Goal: Transaction & Acquisition: Subscribe to service/newsletter

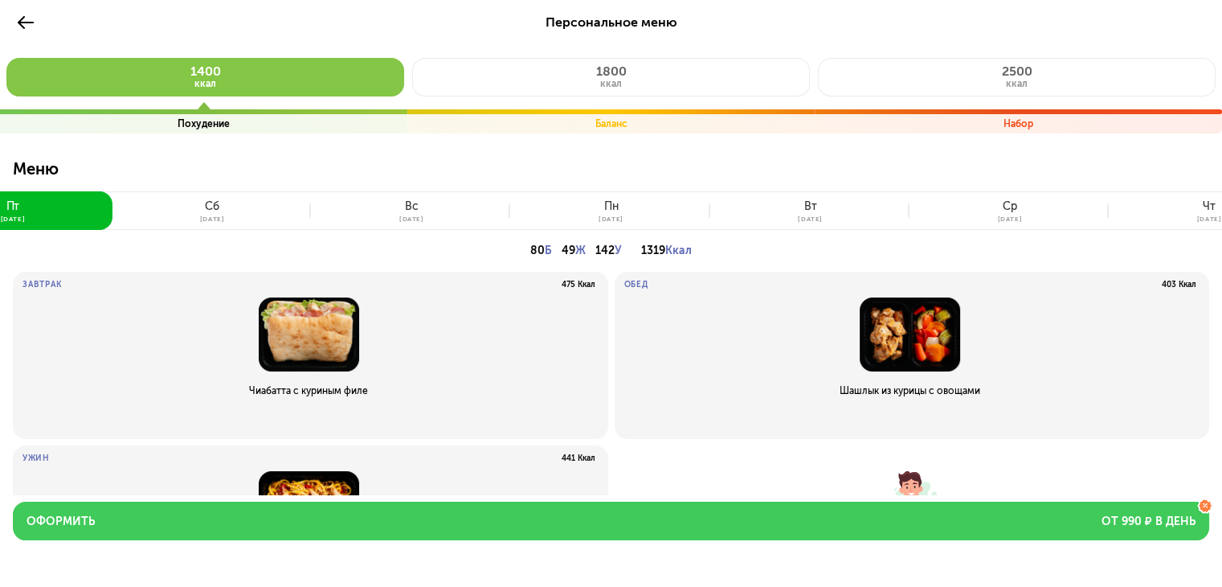
click at [1173, 517] on span "от 990 ₽ в день" at bounding box center [1149, 522] width 94 height 16
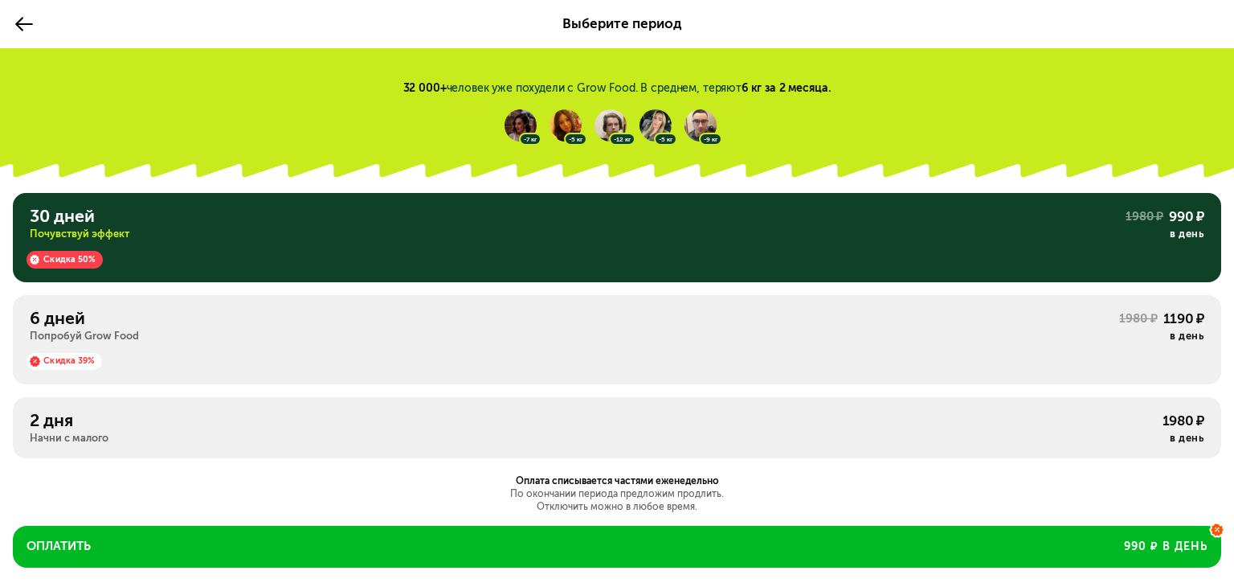
click at [978, 100] on div "32 000+ человек уже похудели с Grow Food. В среднем, теряют 6 кг за 2 месяца. -…" at bounding box center [617, 101] width 1209 height 80
click at [16, 23] on use at bounding box center [23, 24] width 17 height 14
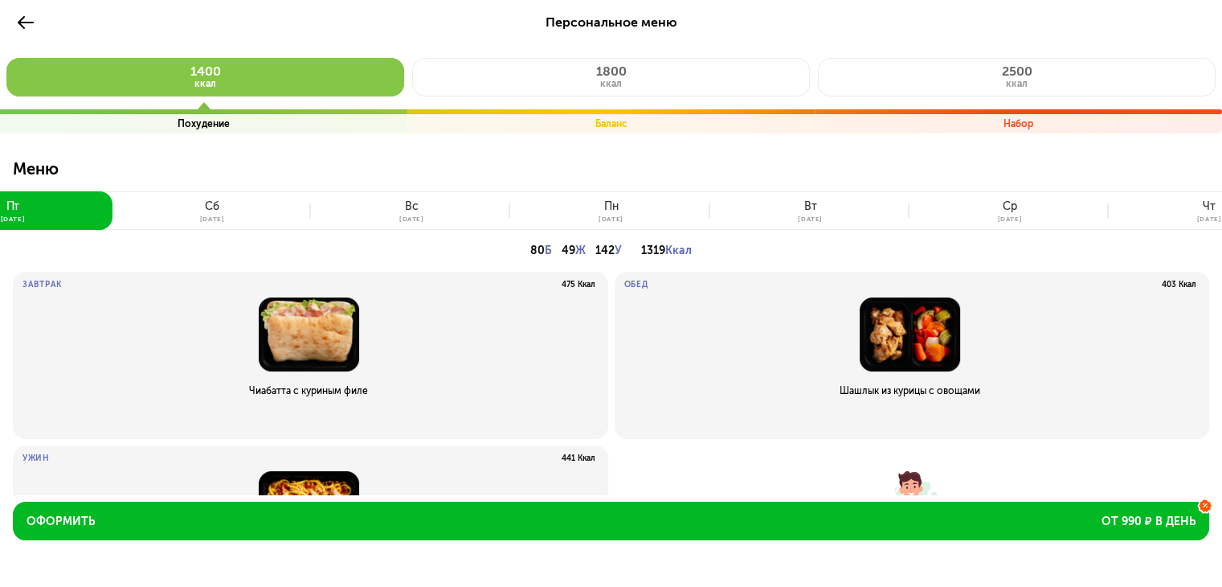
click at [11, 20] on div "Персональное меню 1400 ккал Похудение 1800 ккал Баланс 2500 ккал Набор Меню [DA…" at bounding box center [611, 358] width 1222 height 717
click at [37, 23] on button at bounding box center [26, 23] width 26 height 26
click at [41, 18] on div "Персональное меню" at bounding box center [611, 22] width 1197 height 19
click at [27, 20] on icon at bounding box center [25, 22] width 19 height 19
click at [19, 10] on button at bounding box center [26, 23] width 26 height 26
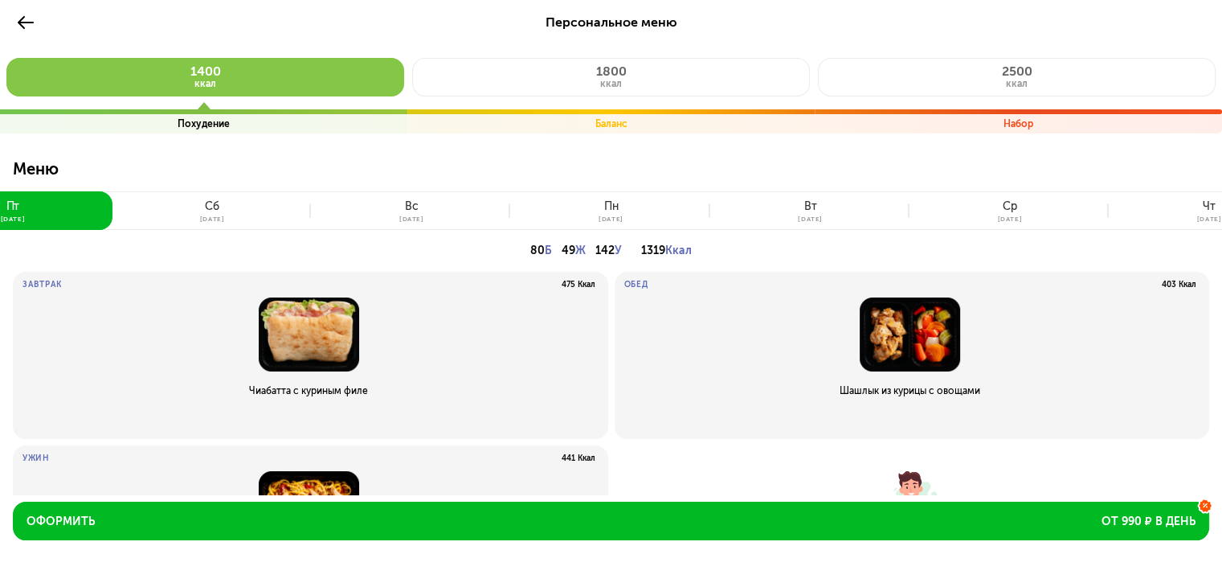
click at [24, 18] on icon at bounding box center [25, 22] width 19 height 19
click at [27, 20] on icon at bounding box center [25, 22] width 19 height 19
click at [145, 55] on div "1400 ккал Похудение 1800 ккал Баланс 2500 ккал Набор" at bounding box center [611, 82] width 1197 height 101
click at [527, 33] on div "1400 ккал Похудение 1800 ккал Баланс 2500 ккал Набор" at bounding box center [611, 82] width 1197 height 101
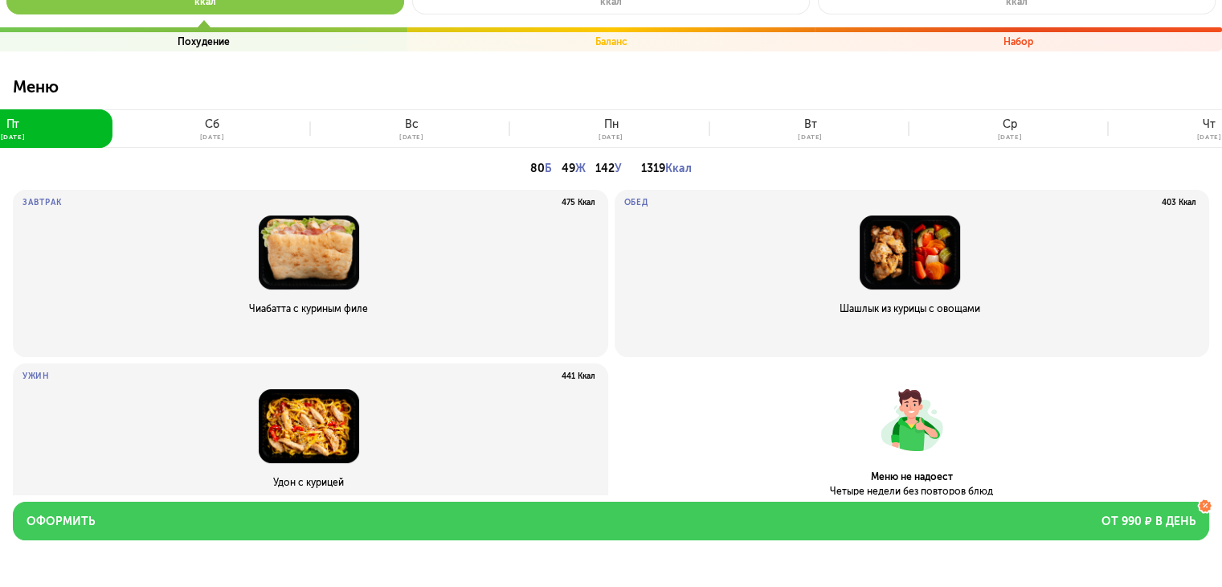
scroll to position [80, 0]
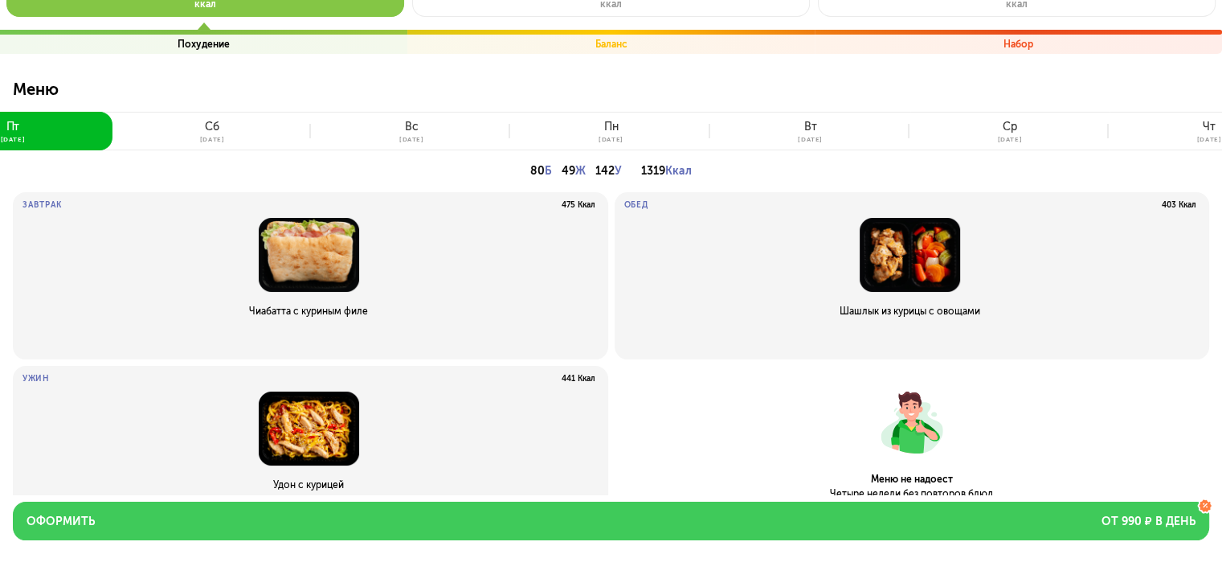
click at [1136, 525] on span "от 990 ₽ в день" at bounding box center [1149, 522] width 94 height 16
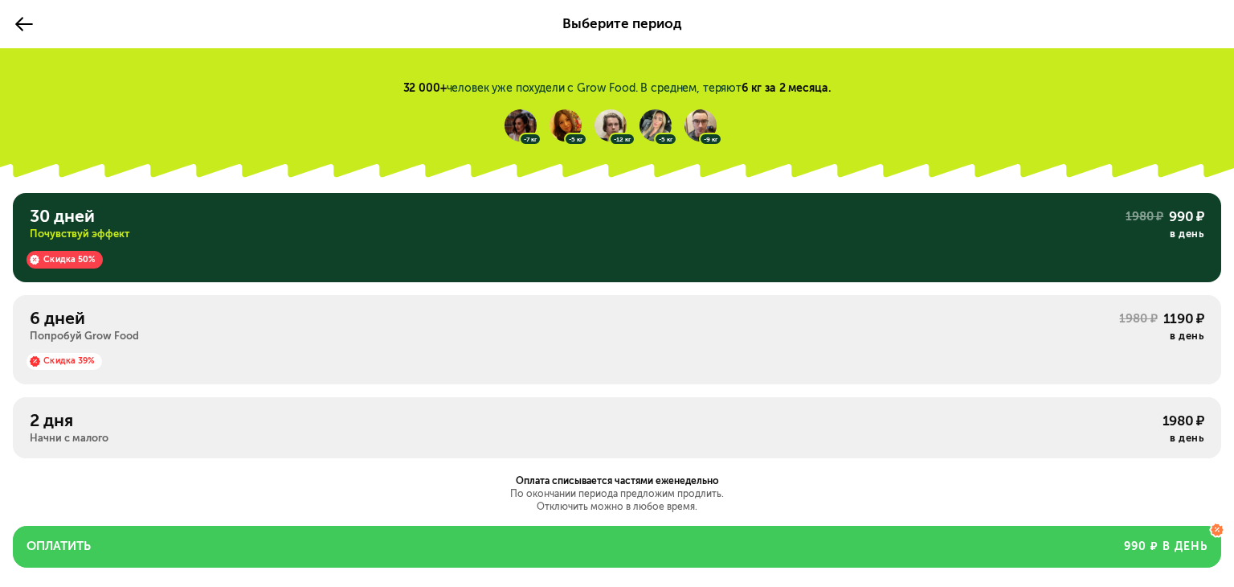
scroll to position [70, 0]
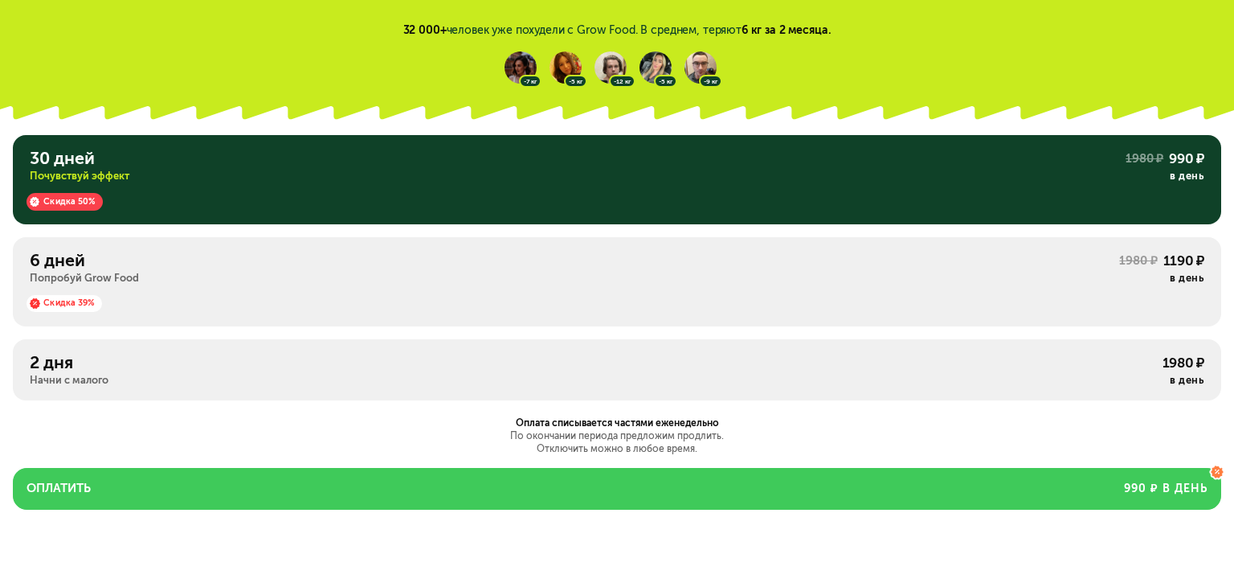
click at [183, 479] on button "Оплатить 990 ₽ в день" at bounding box center [617, 488] width 1209 height 41
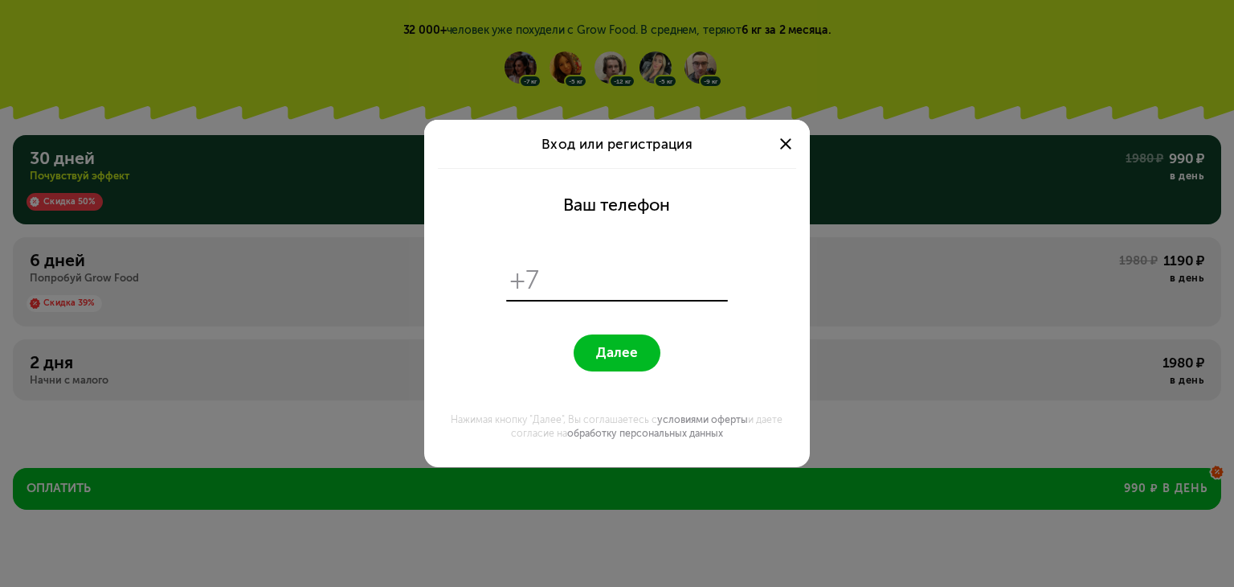
click at [780, 141] on div at bounding box center [786, 143] width 21 height 21
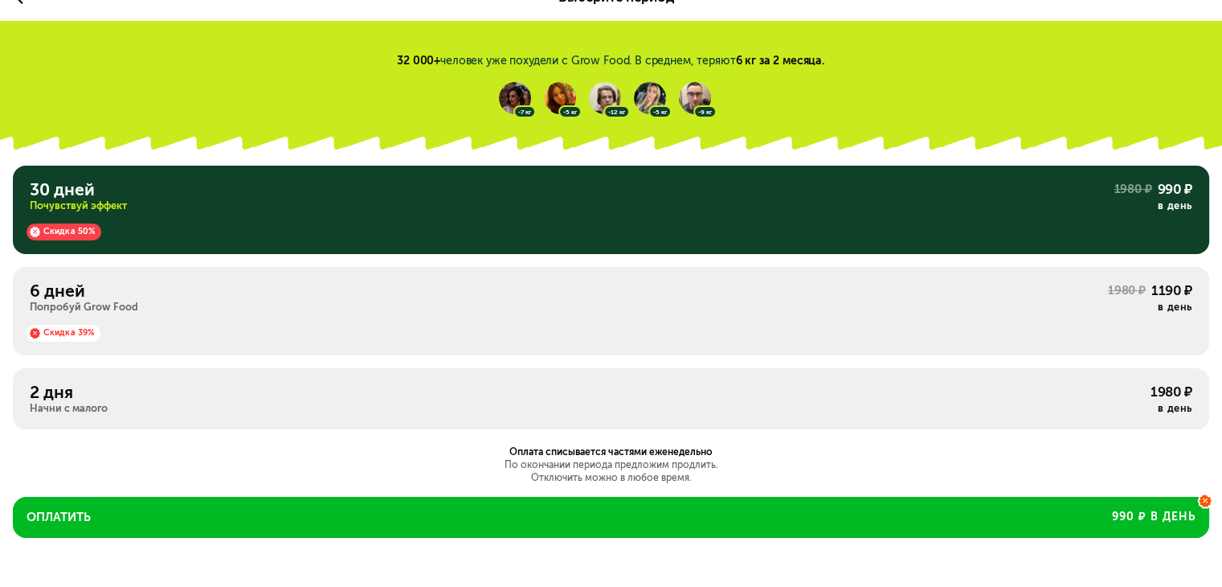
scroll to position [18, 0]
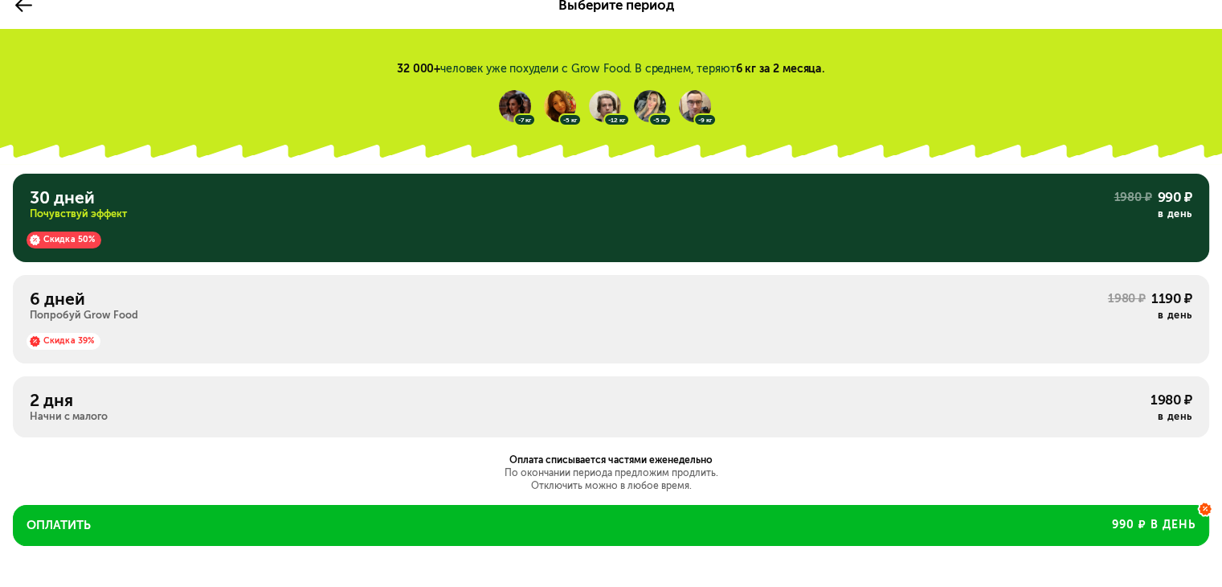
click at [212, 342] on div "Скидка 39%" at bounding box center [611, 335] width 1163 height 27
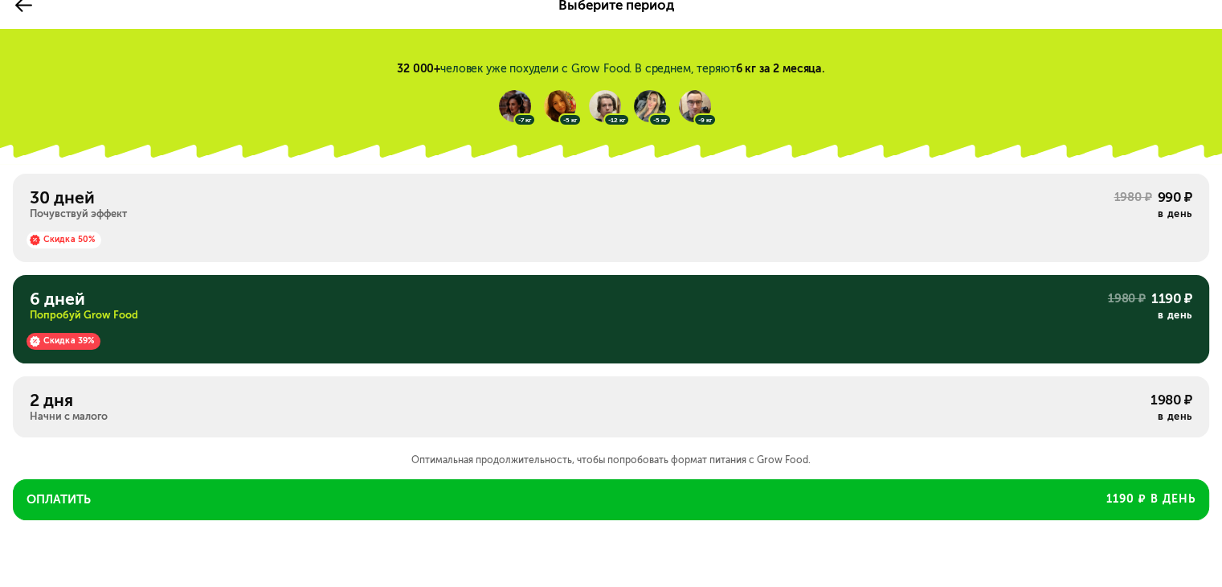
click at [253, 399] on div "2 дня" at bounding box center [590, 400] width 1121 height 20
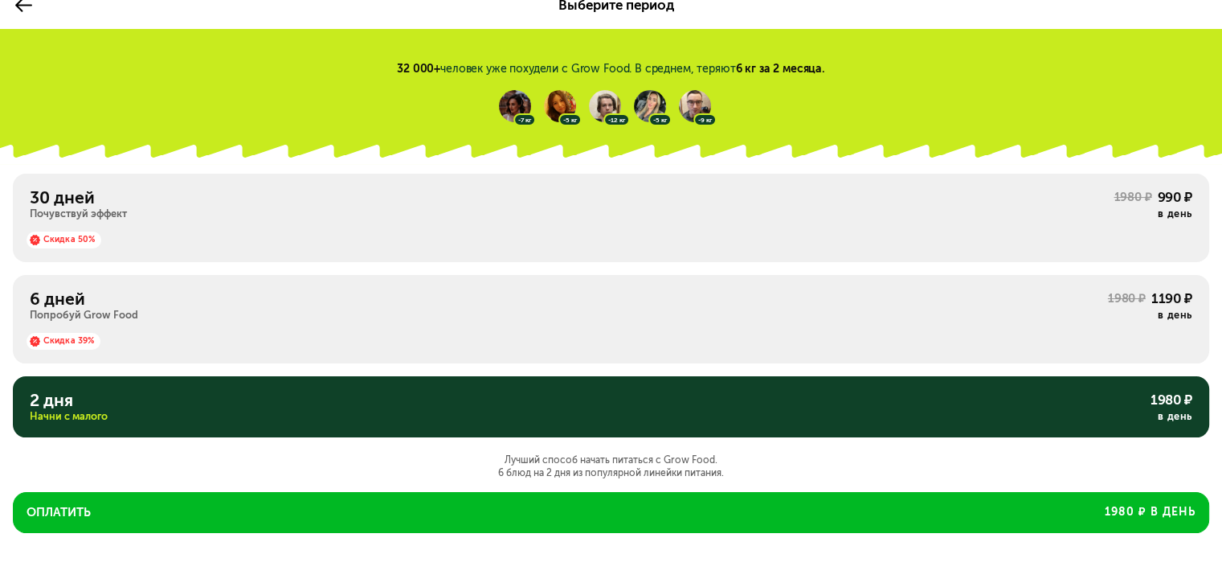
click at [302, 247] on div "Скидка 50%" at bounding box center [611, 234] width 1163 height 27
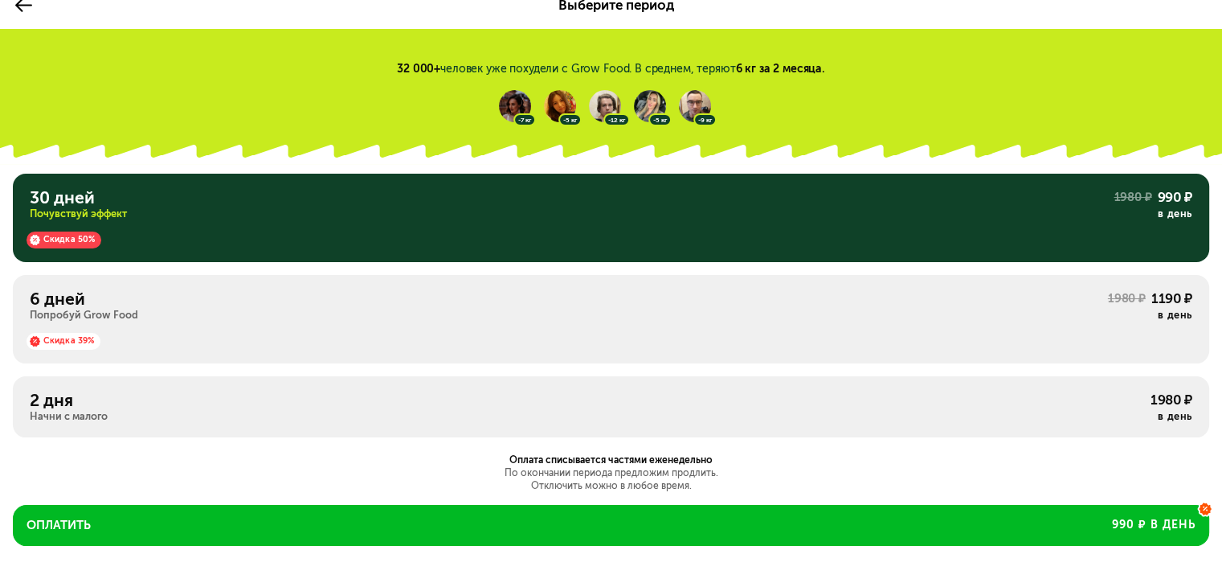
click at [338, 346] on div "Скидка 39%" at bounding box center [611, 335] width 1163 height 27
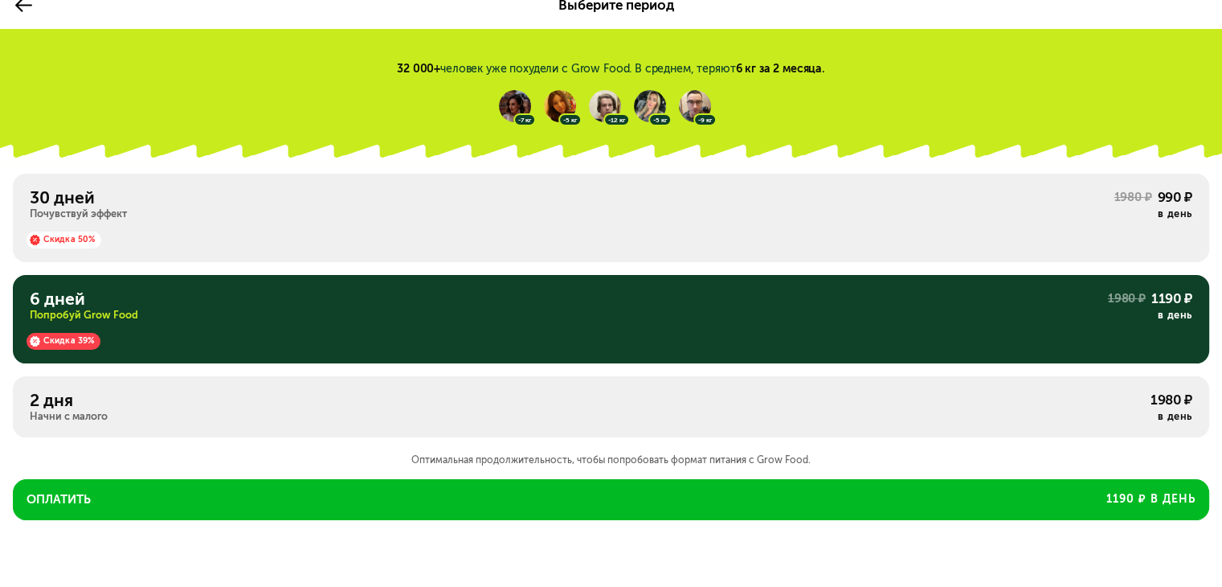
click at [325, 275] on div "30 дней Почувствуй эффект 1980 ₽ 990 ₽ в день Скидка 50%" at bounding box center [611, 319] width 1197 height 88
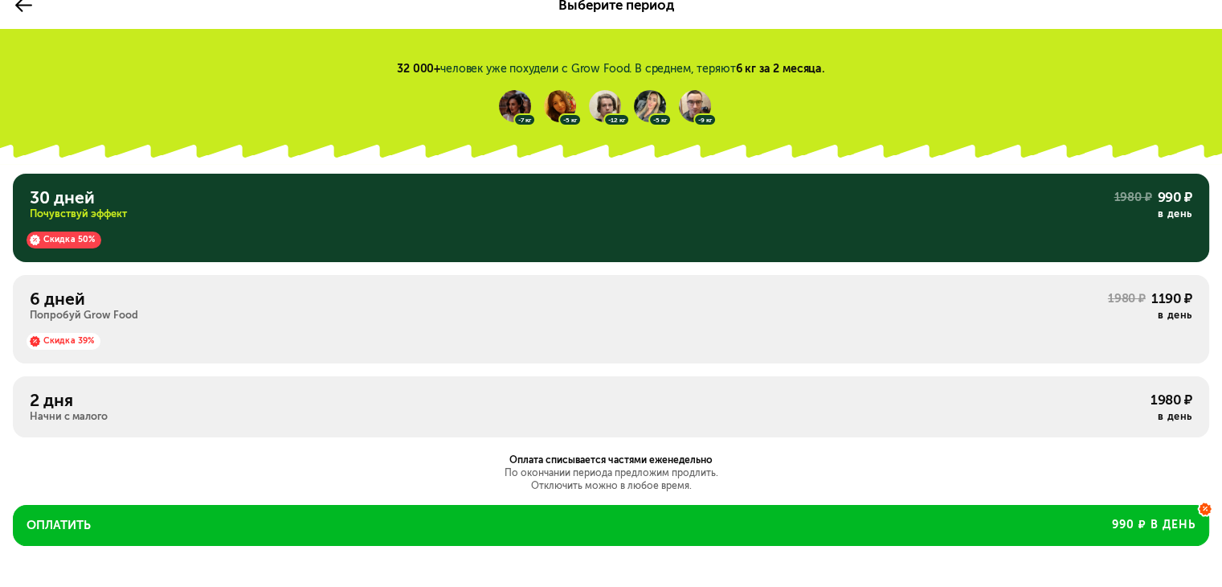
scroll to position [0, 0]
